Goal: Information Seeking & Learning: Compare options

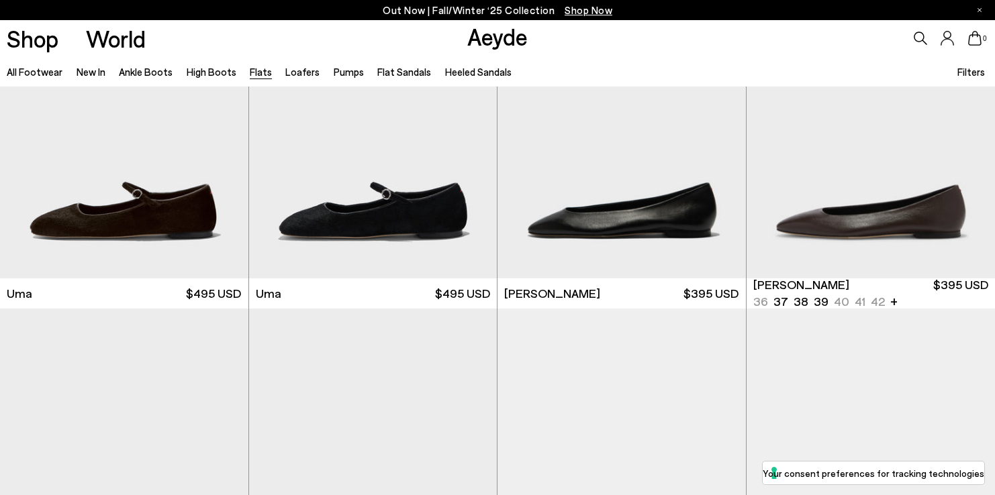
scroll to position [122, 0]
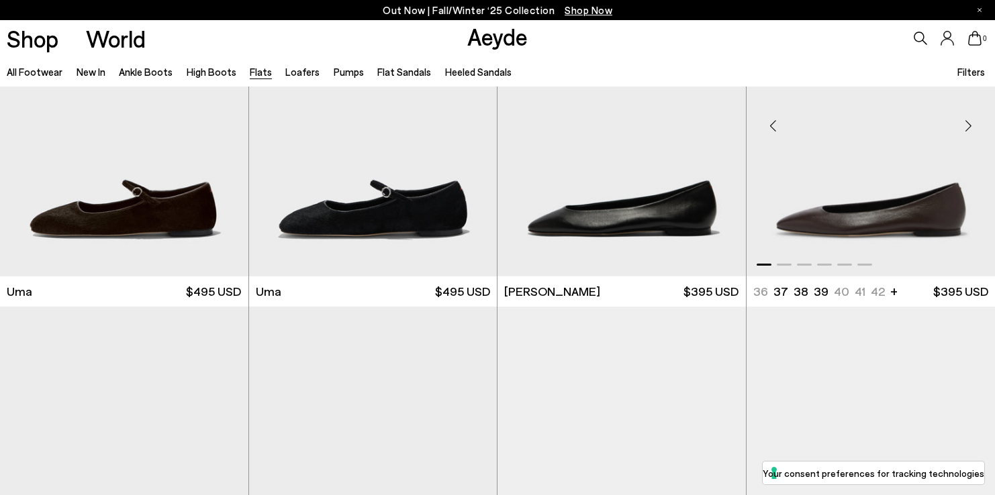
click at [850, 208] on img "1 / 6" at bounding box center [870, 120] width 249 height 312
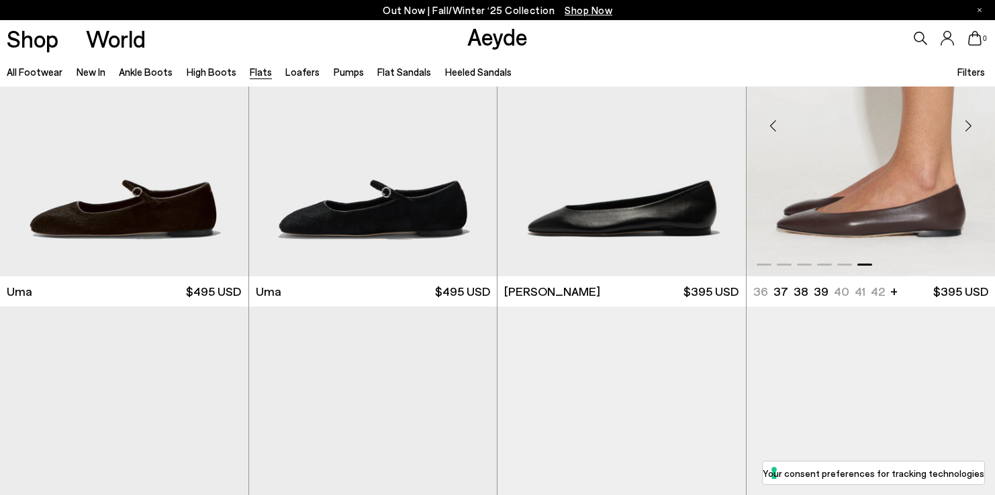
click at [815, 225] on img "6 / 6" at bounding box center [870, 120] width 249 height 312
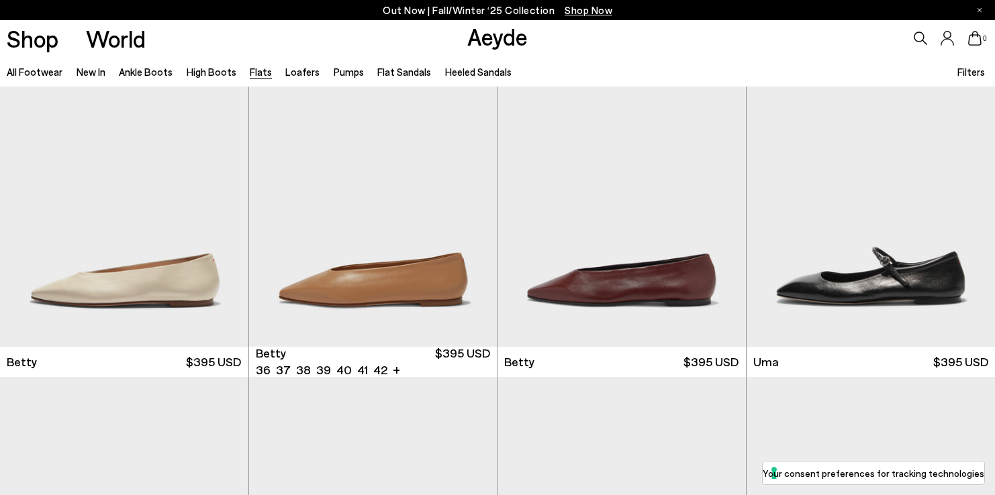
scroll to position [1079, 0]
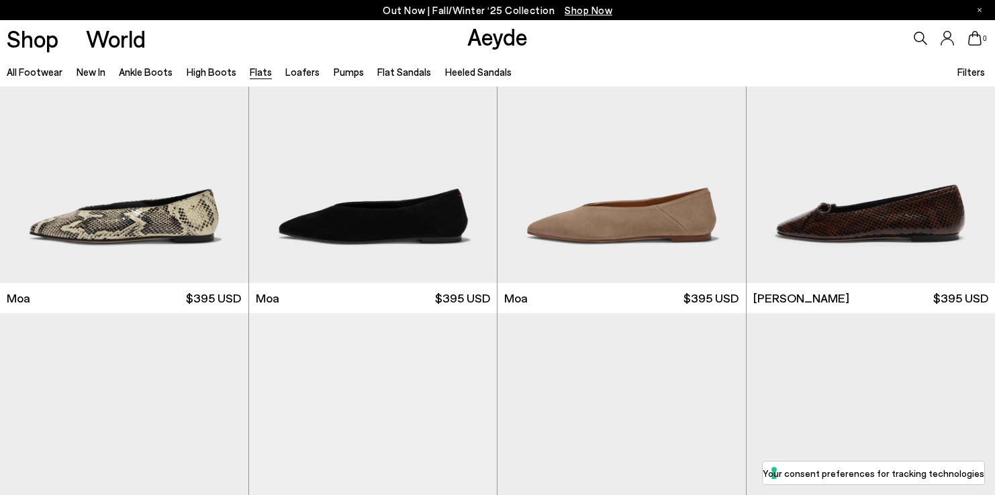
scroll to position [3457, 0]
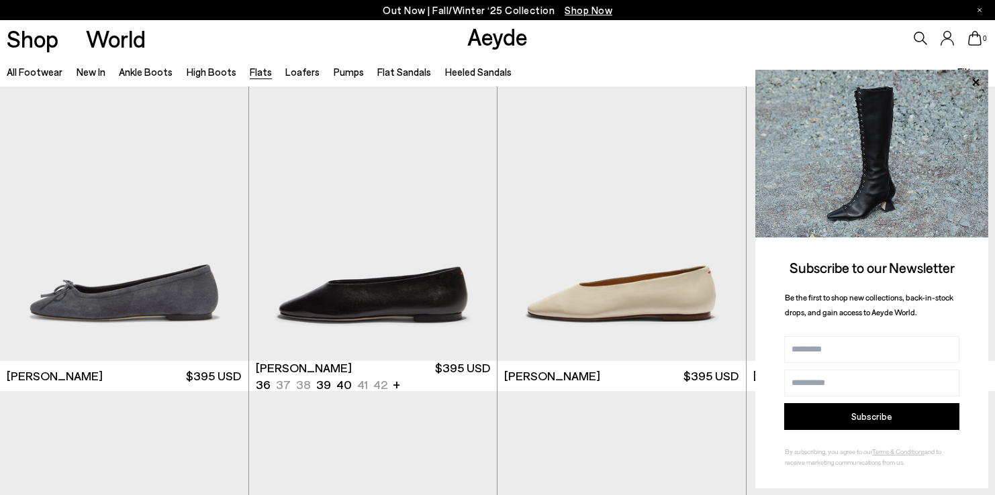
click at [401, 262] on img "1 / 6" at bounding box center [373, 206] width 248 height 312
click at [393, 292] on img "1 / 6" at bounding box center [373, 206] width 248 height 312
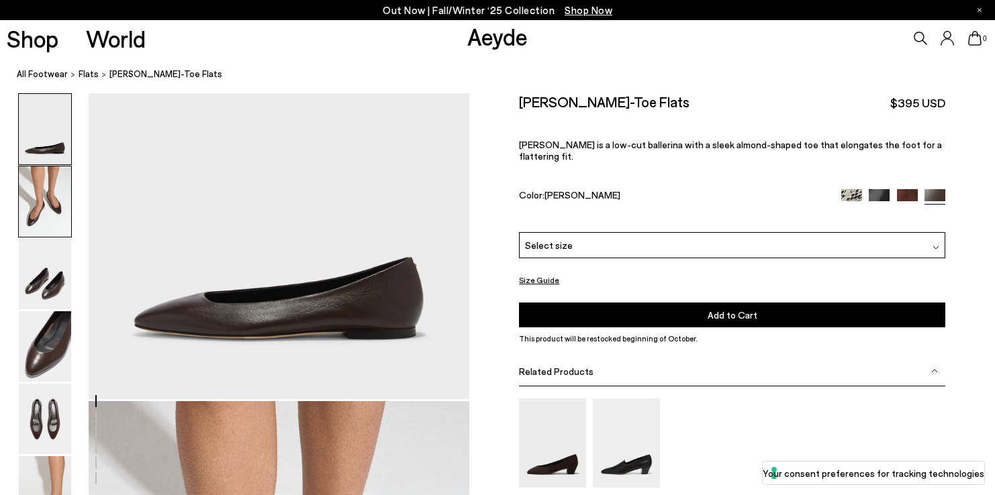
click at [58, 198] on img at bounding box center [45, 201] width 52 height 70
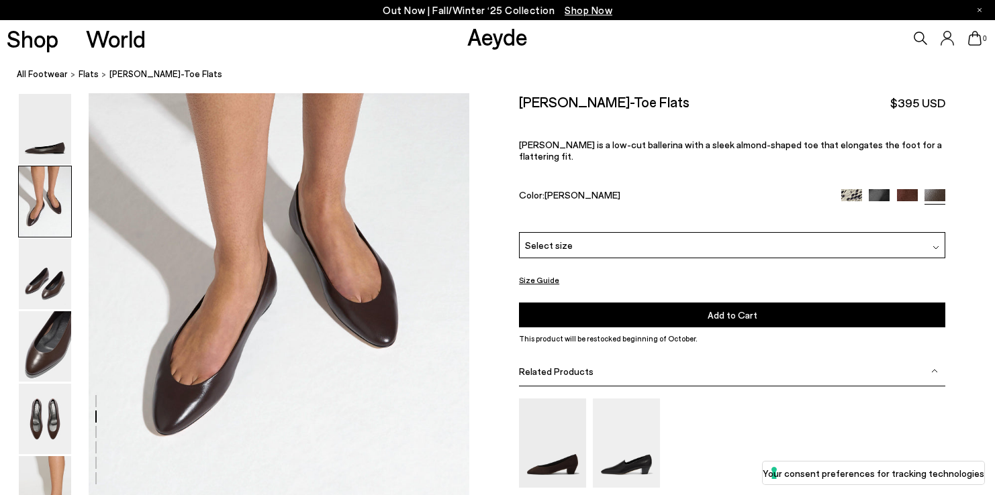
scroll to position [499, 0]
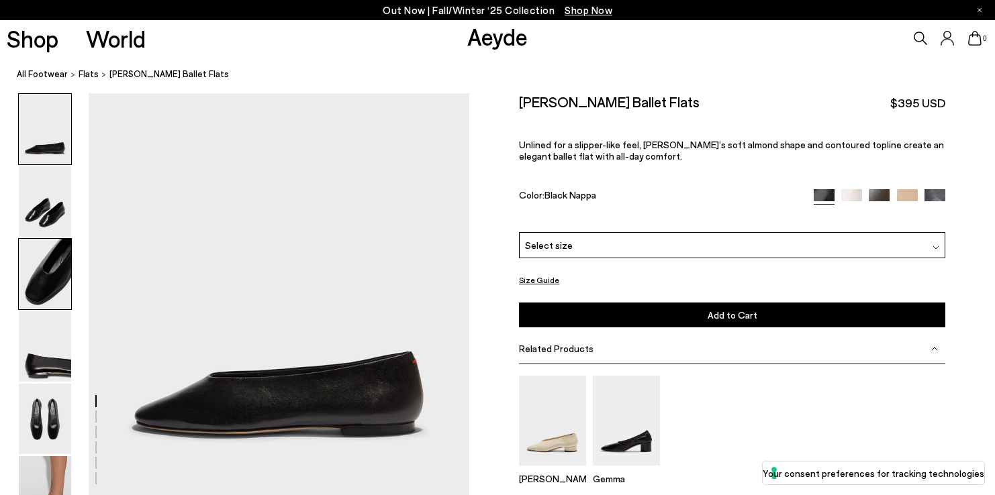
click at [55, 276] on img at bounding box center [45, 274] width 52 height 70
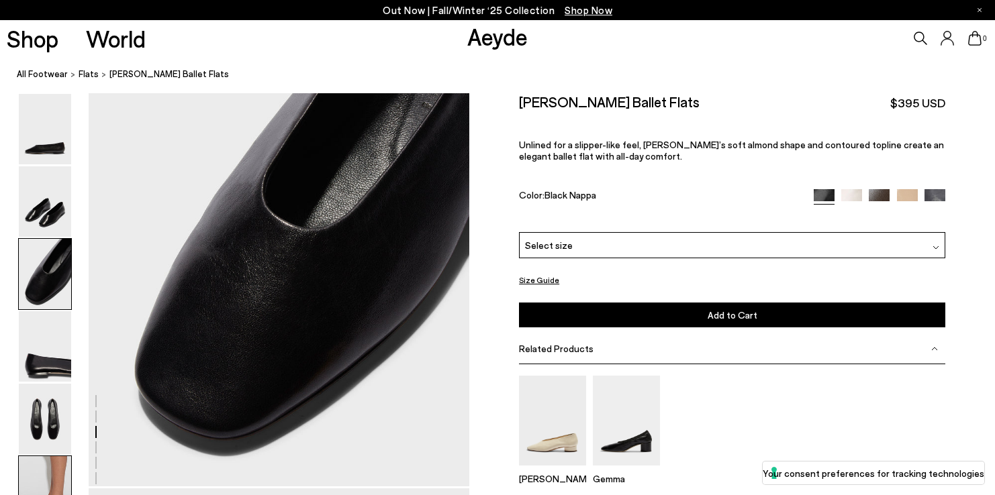
click at [48, 469] on img at bounding box center [45, 491] width 52 height 70
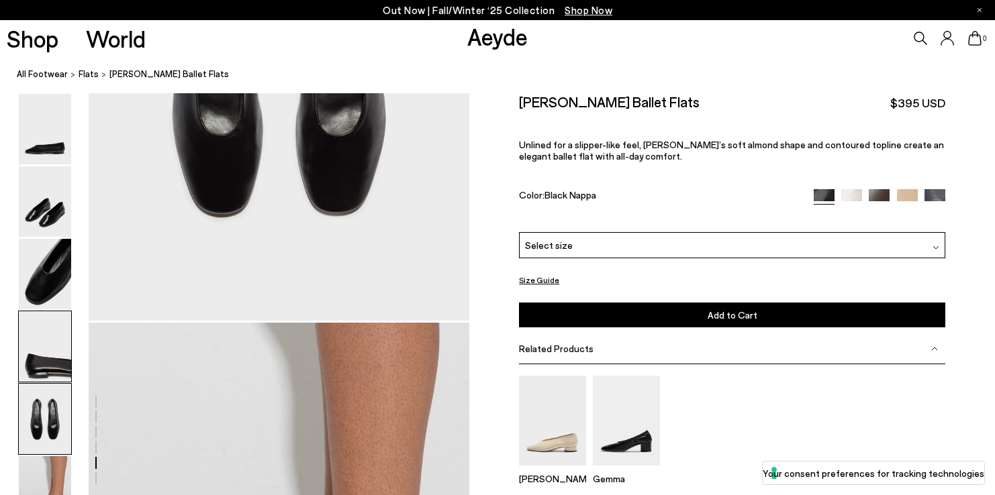
scroll to position [2054, 0]
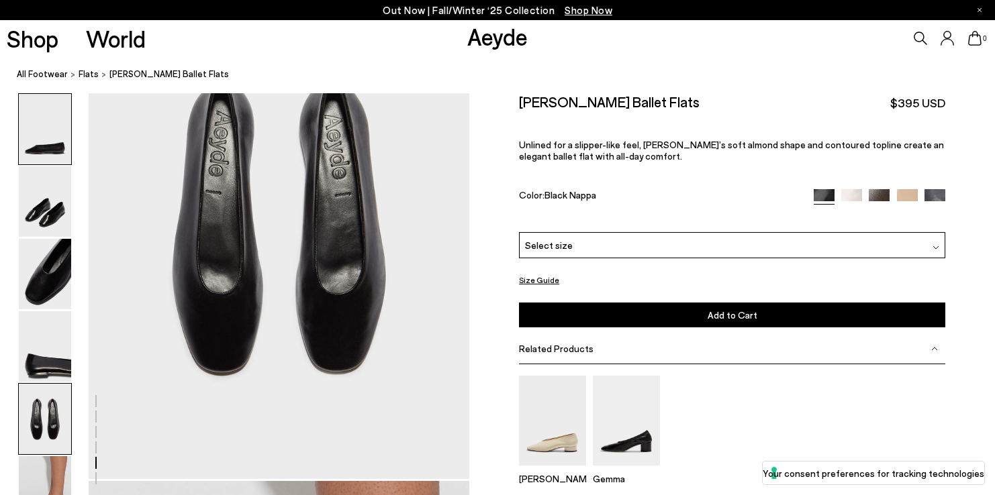
click at [57, 153] on img at bounding box center [45, 129] width 52 height 70
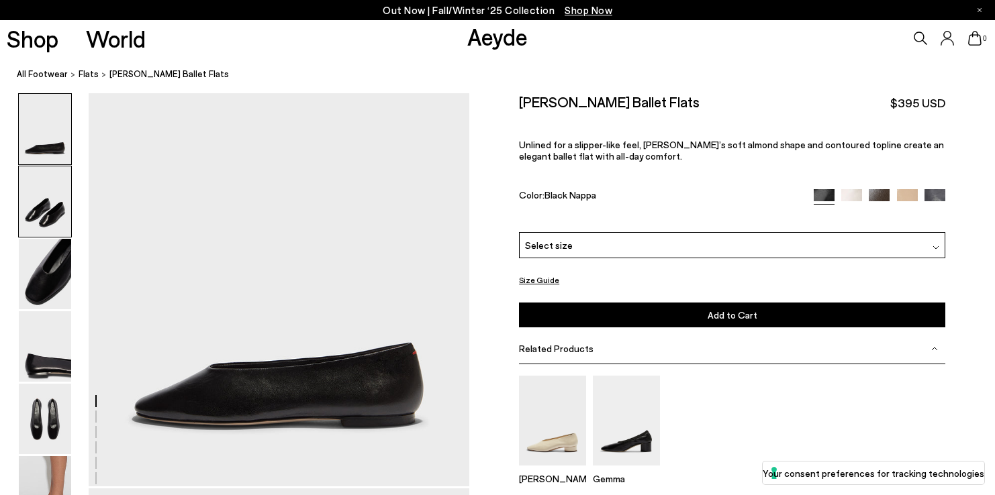
scroll to position [0, 0]
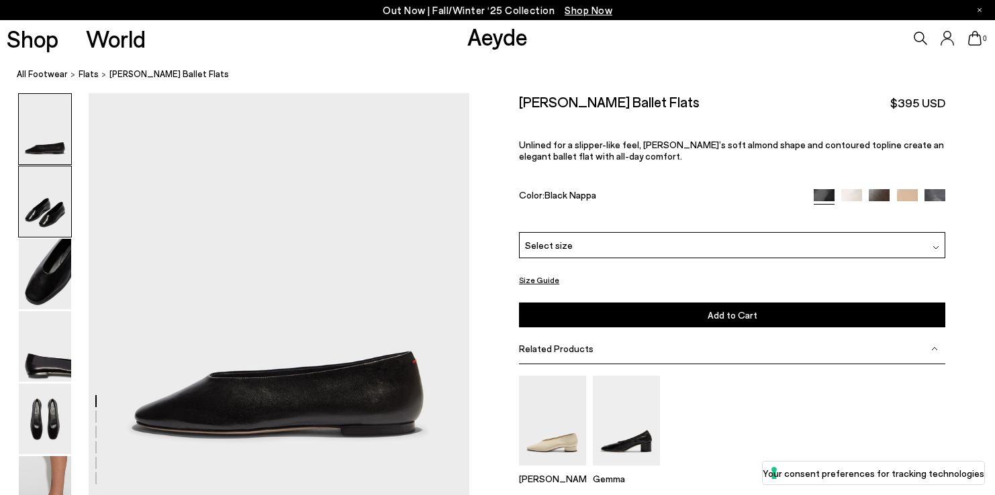
click at [52, 197] on img at bounding box center [45, 201] width 52 height 70
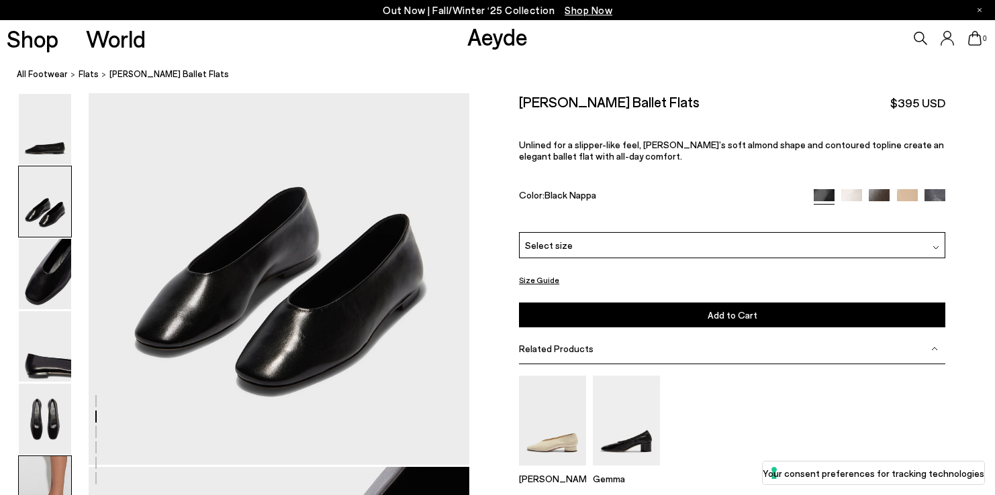
click at [40, 472] on img at bounding box center [45, 491] width 52 height 70
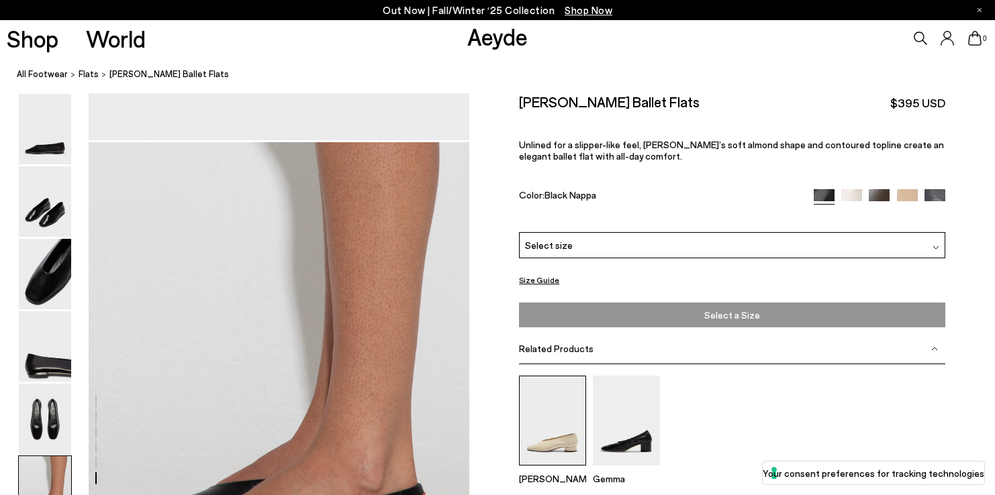
scroll to position [2398, 0]
